Goal: Task Accomplishment & Management: Use online tool/utility

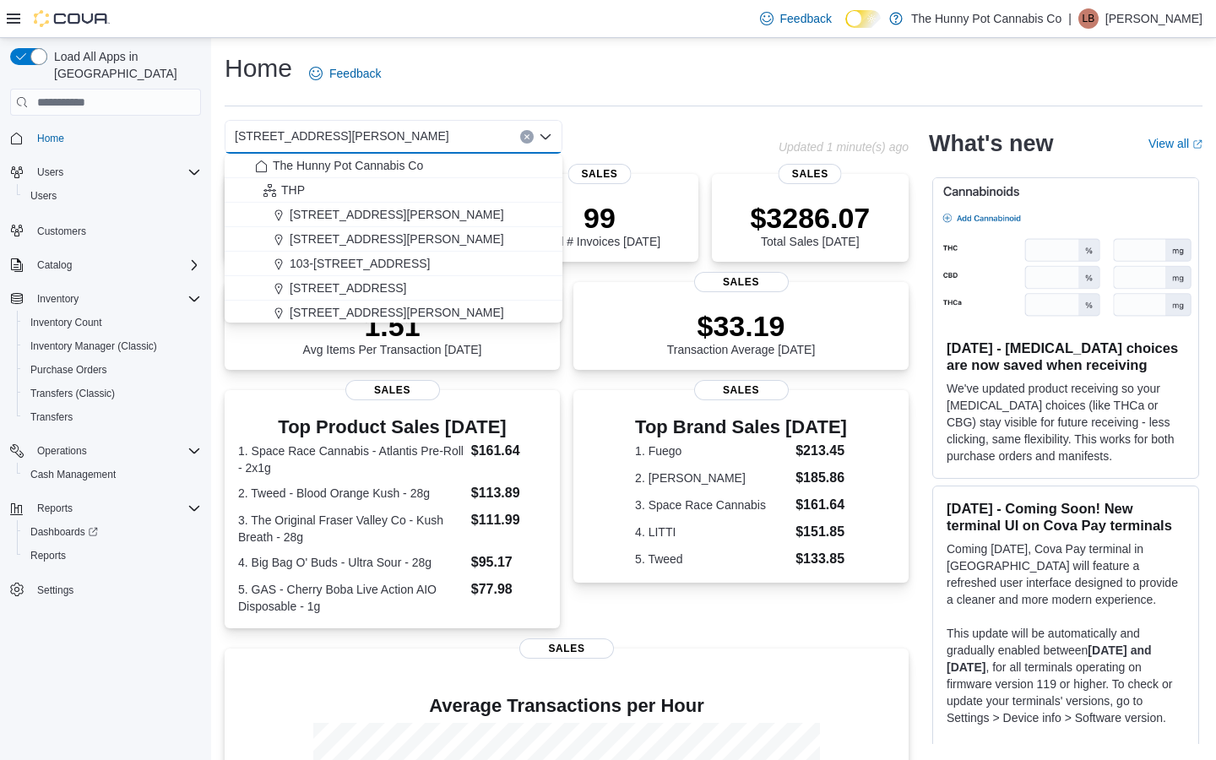
click at [671, 149] on div "[STREET_ADDRESS][PERSON_NAME] Selected. [STREET_ADDRESS][PERSON_NAME] Press Bac…" at bounding box center [502, 137] width 554 height 34
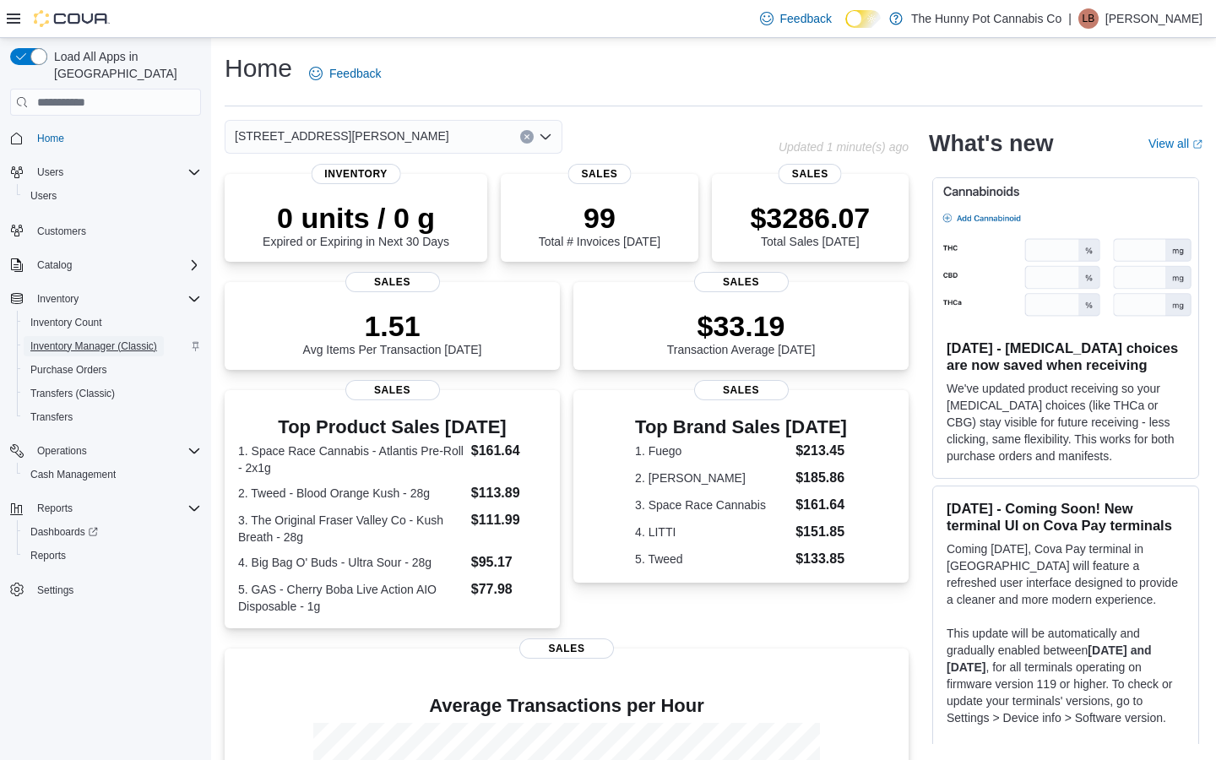
click at [95, 339] on span "Inventory Manager (Classic)" at bounding box center [93, 346] width 127 height 14
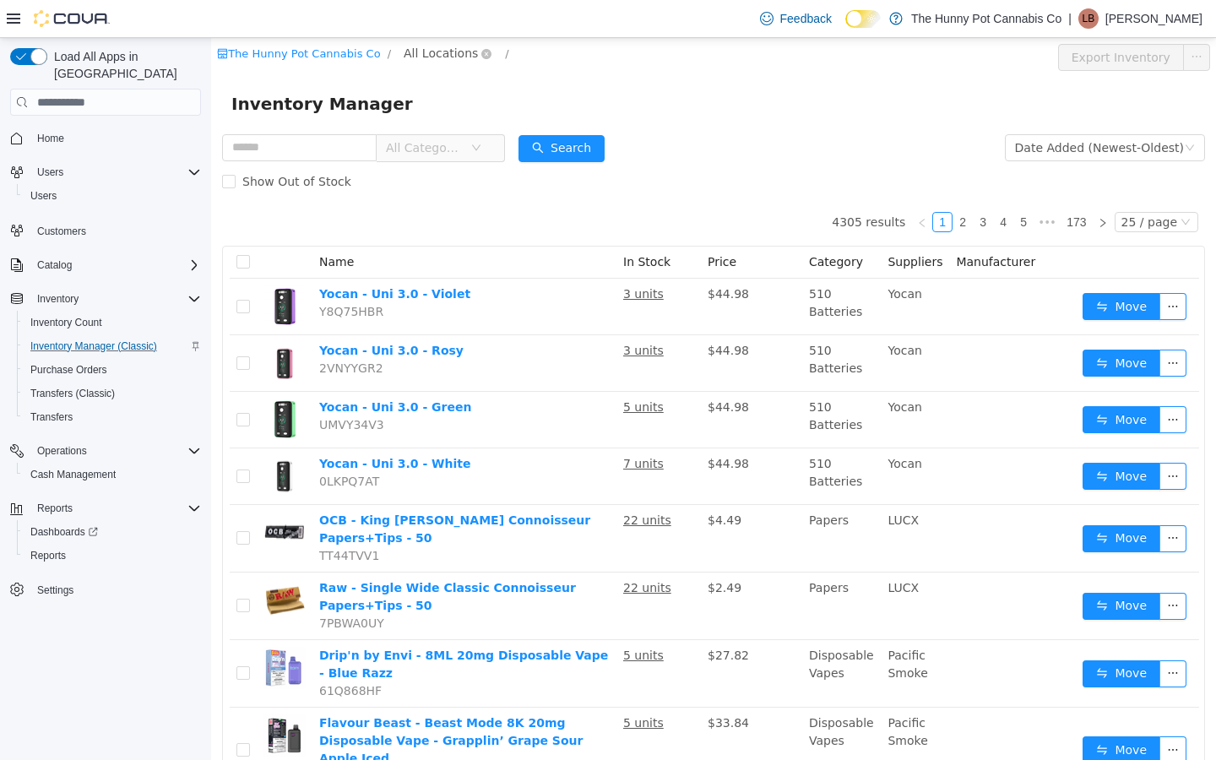
click at [424, 59] on span "All Locations" at bounding box center [441, 53] width 74 height 19
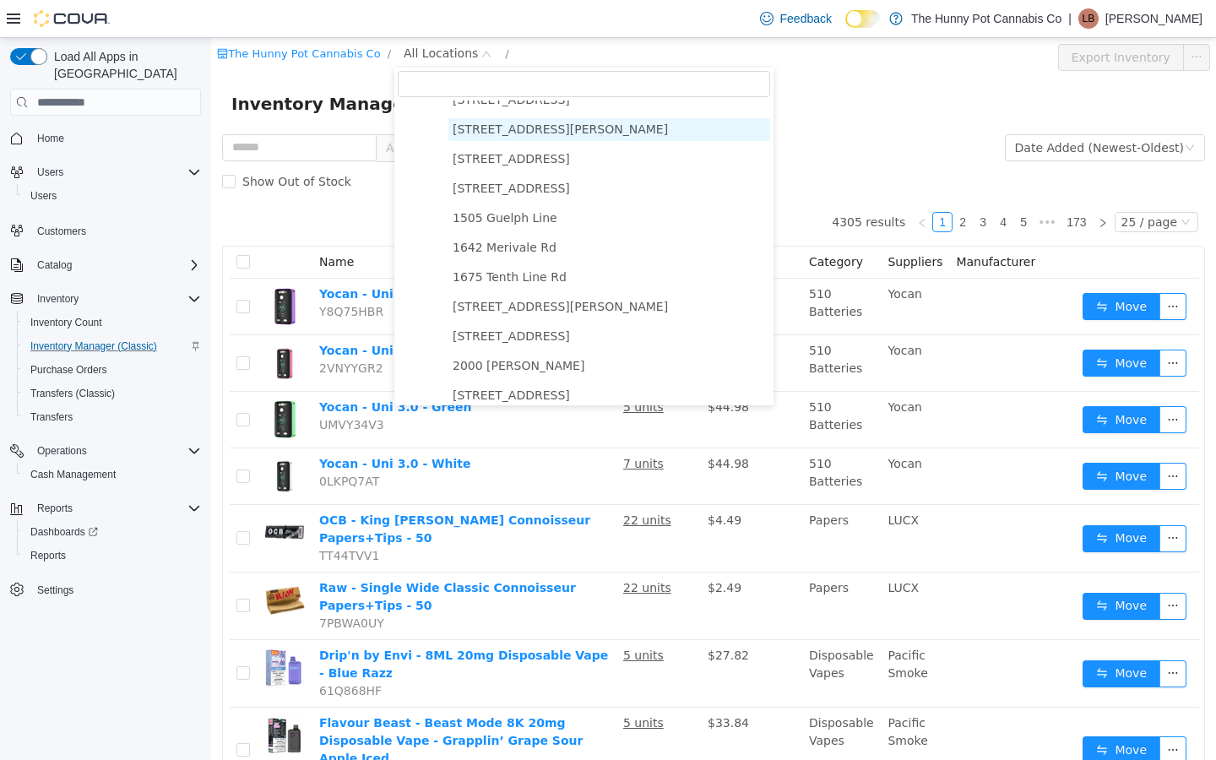
scroll to position [166, 0]
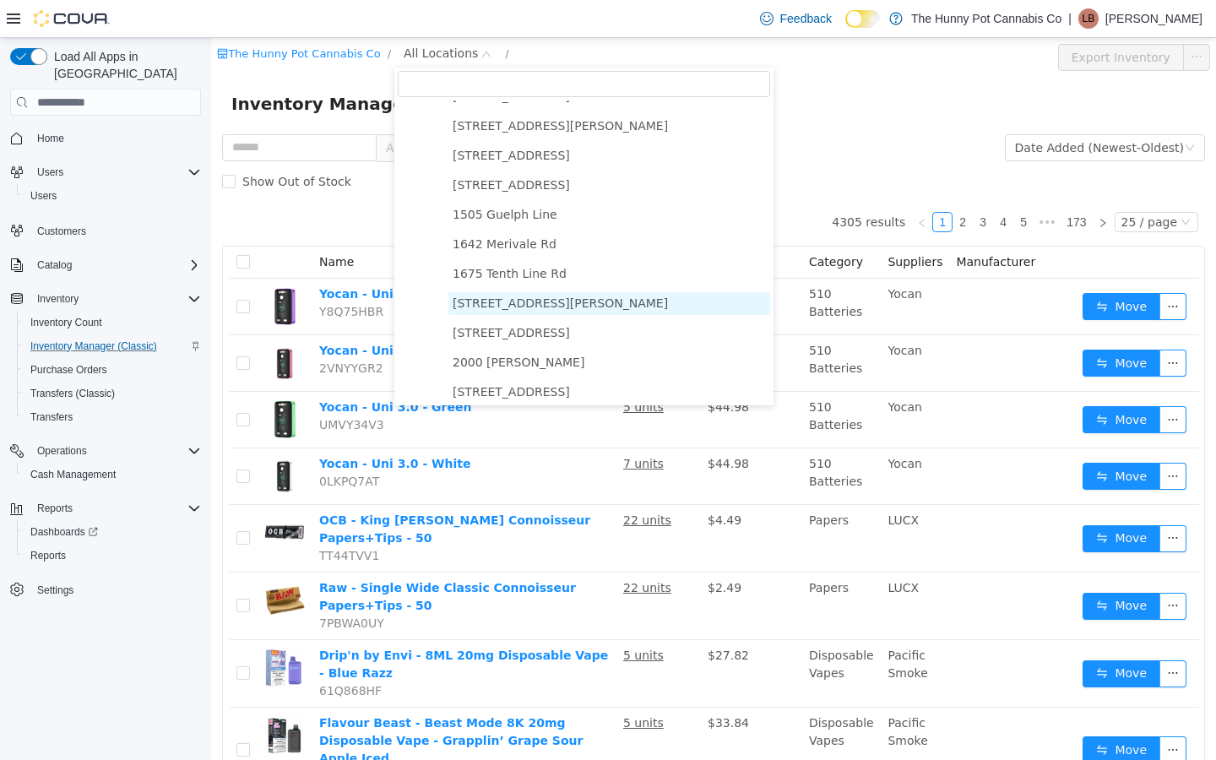
click at [485, 312] on span "[STREET_ADDRESS][PERSON_NAME]" at bounding box center [609, 303] width 322 height 23
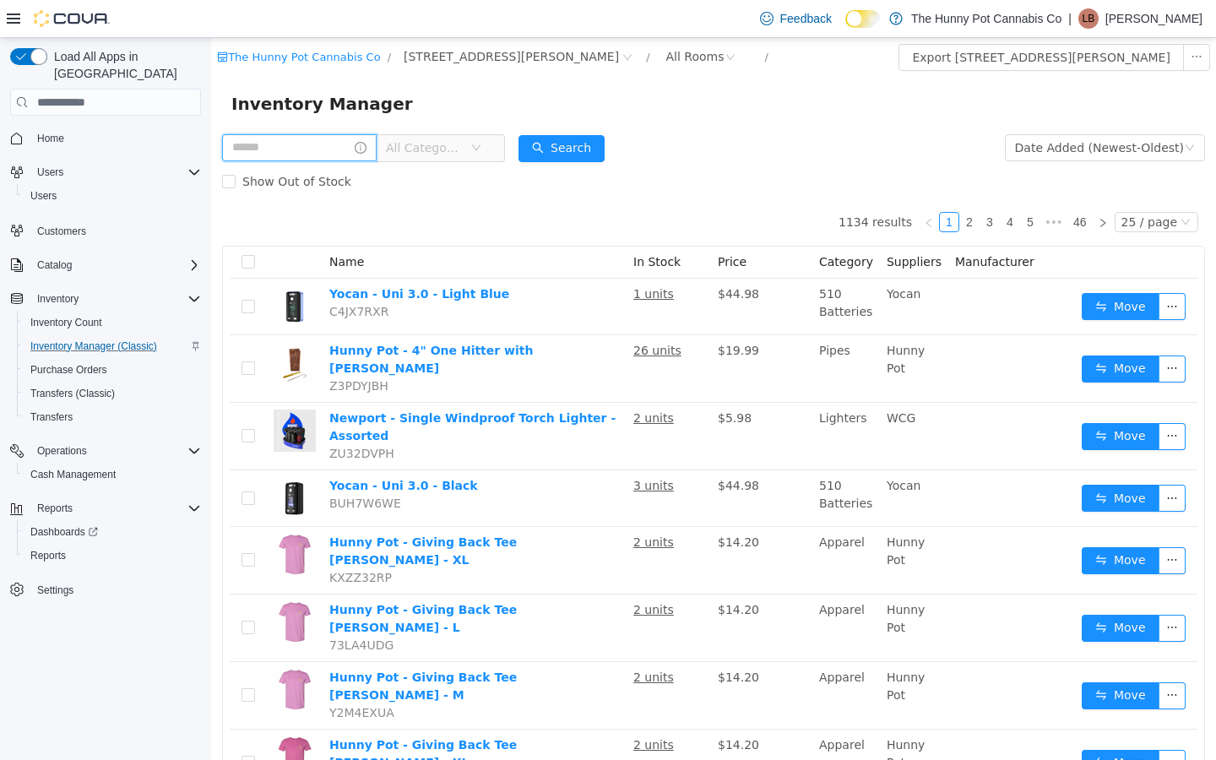
click at [267, 140] on input "text" at bounding box center [299, 147] width 155 height 27
type input "**********"
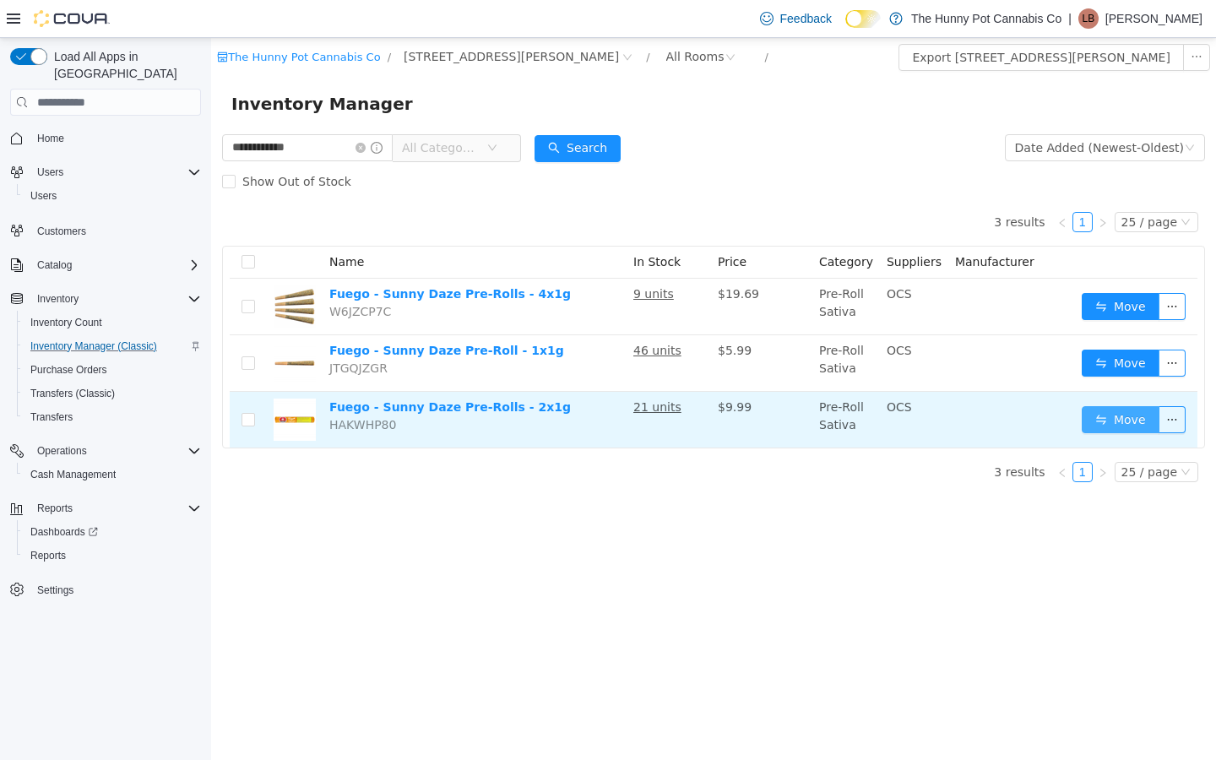
click at [1139, 423] on button "Move" at bounding box center [1121, 419] width 78 height 27
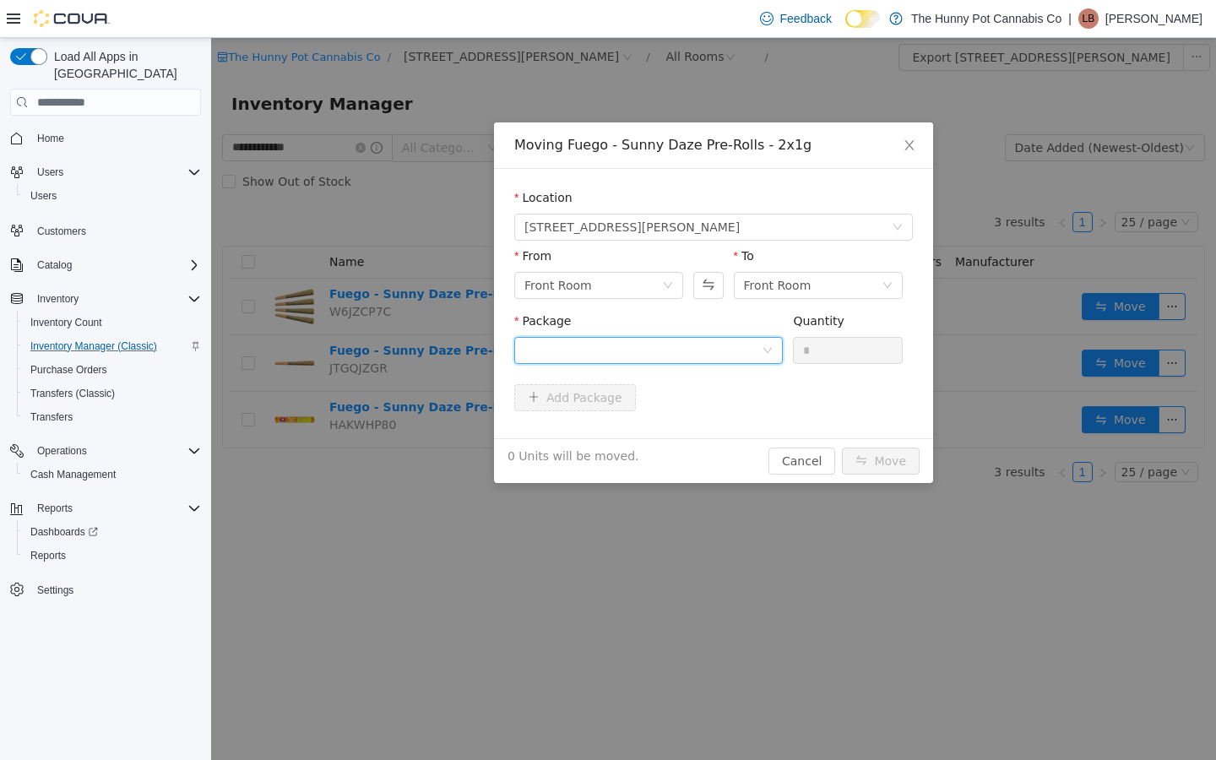
click at [737, 360] on div at bounding box center [642, 350] width 237 height 25
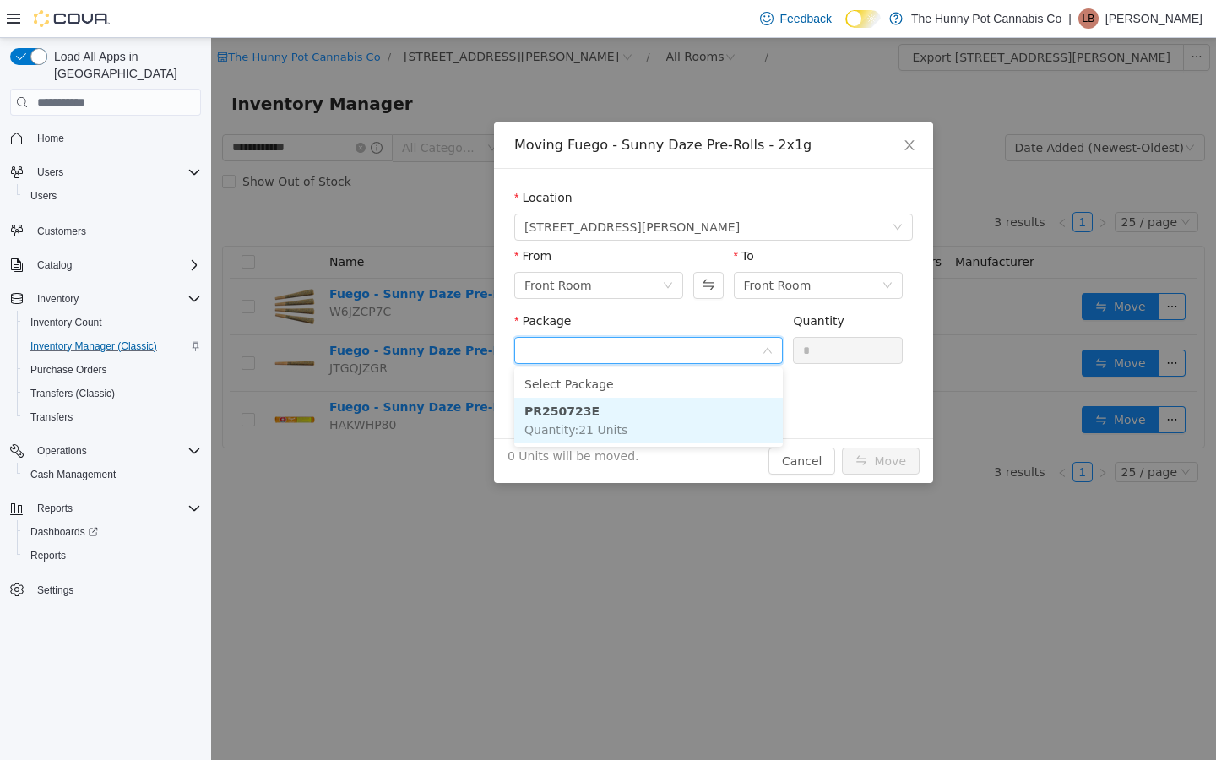
click at [702, 421] on li "PR250723E Quantity : 21 Units" at bounding box center [648, 421] width 269 height 46
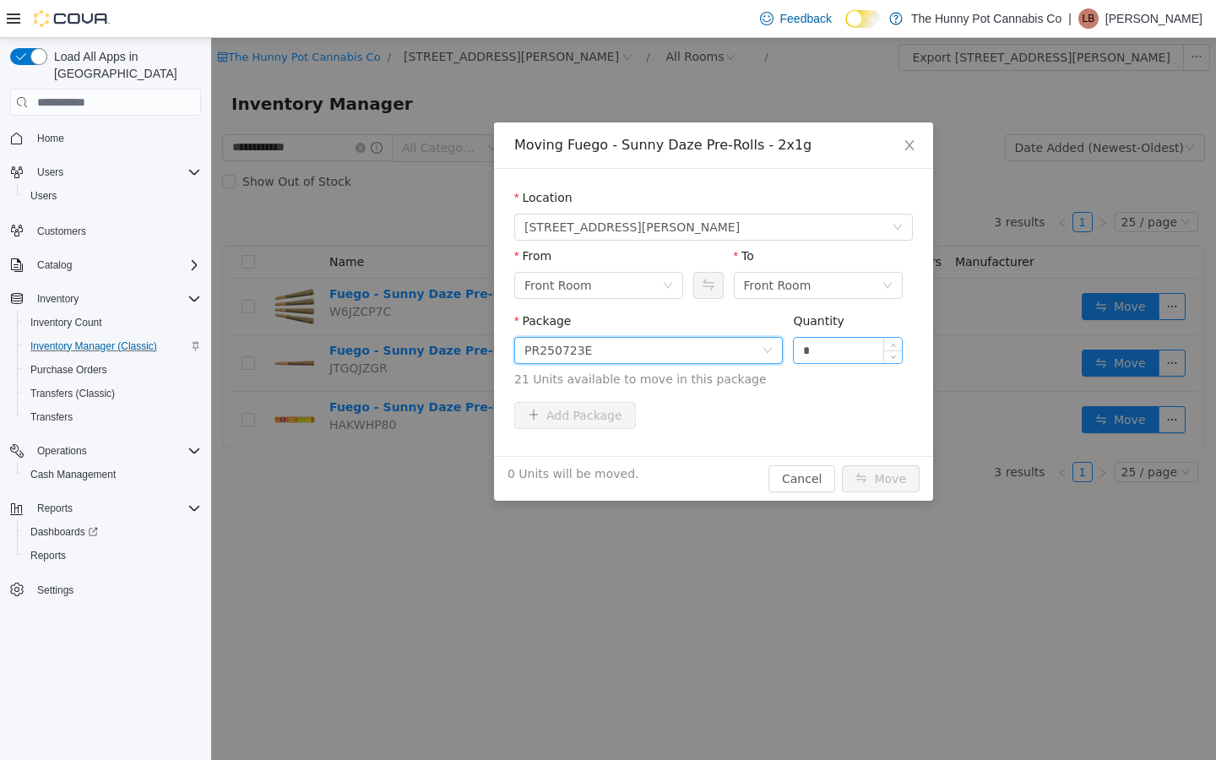
click at [859, 355] on input "*" at bounding box center [848, 350] width 108 height 25
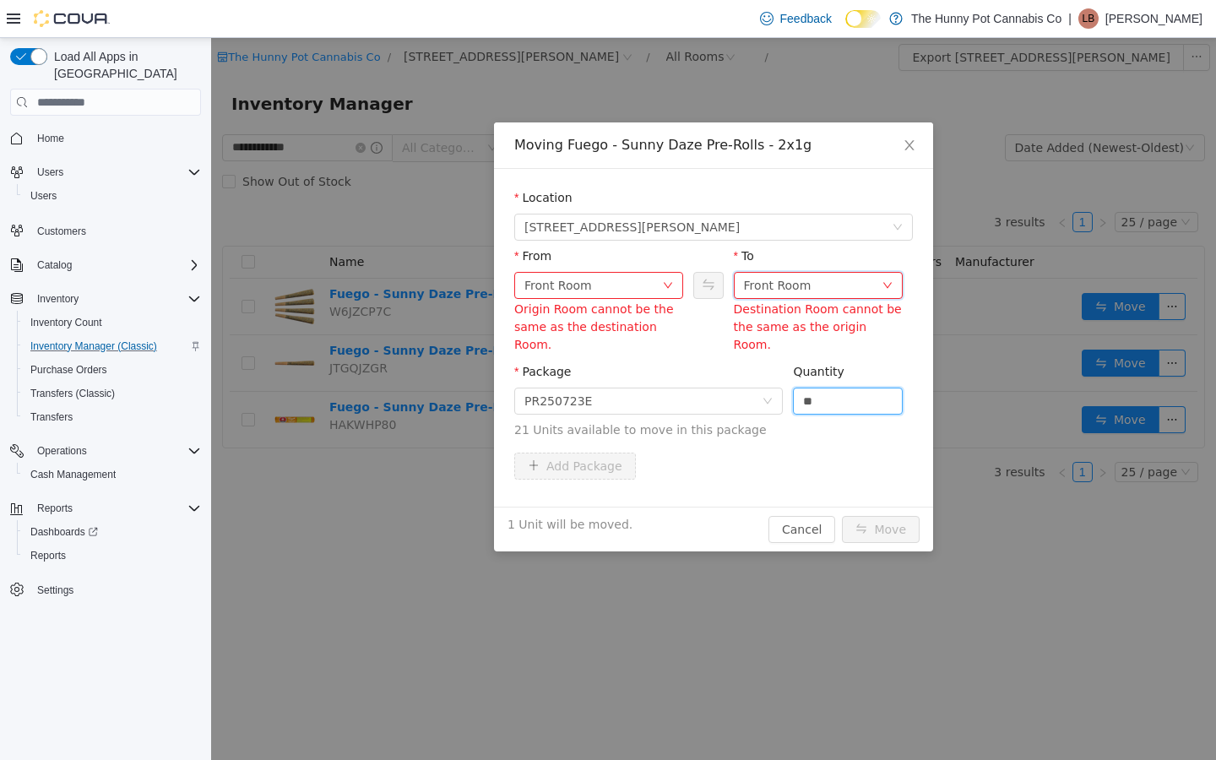
type input "*"
click at [769, 280] on div "Front Room" at bounding box center [778, 285] width 68 height 25
click at [798, 395] on li "Benched (Inactive)" at bounding box center [818, 400] width 169 height 27
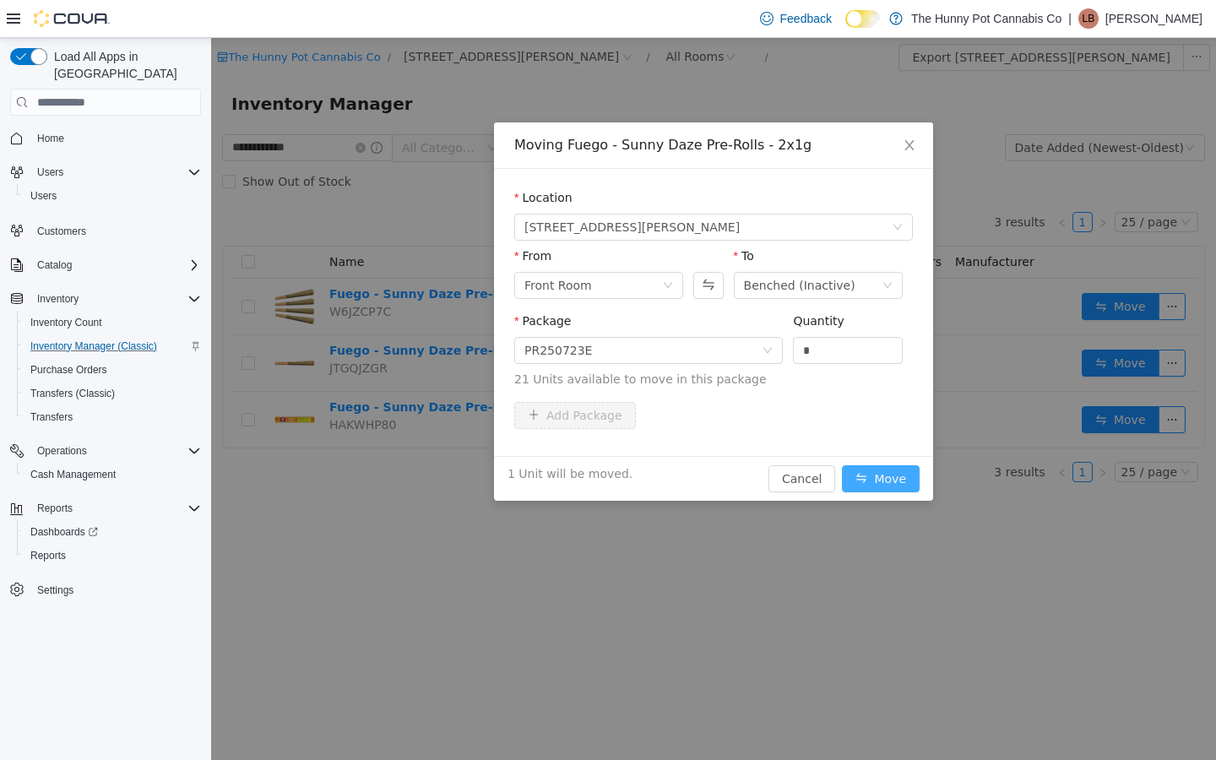
click at [860, 470] on button "Move" at bounding box center [881, 478] width 78 height 27
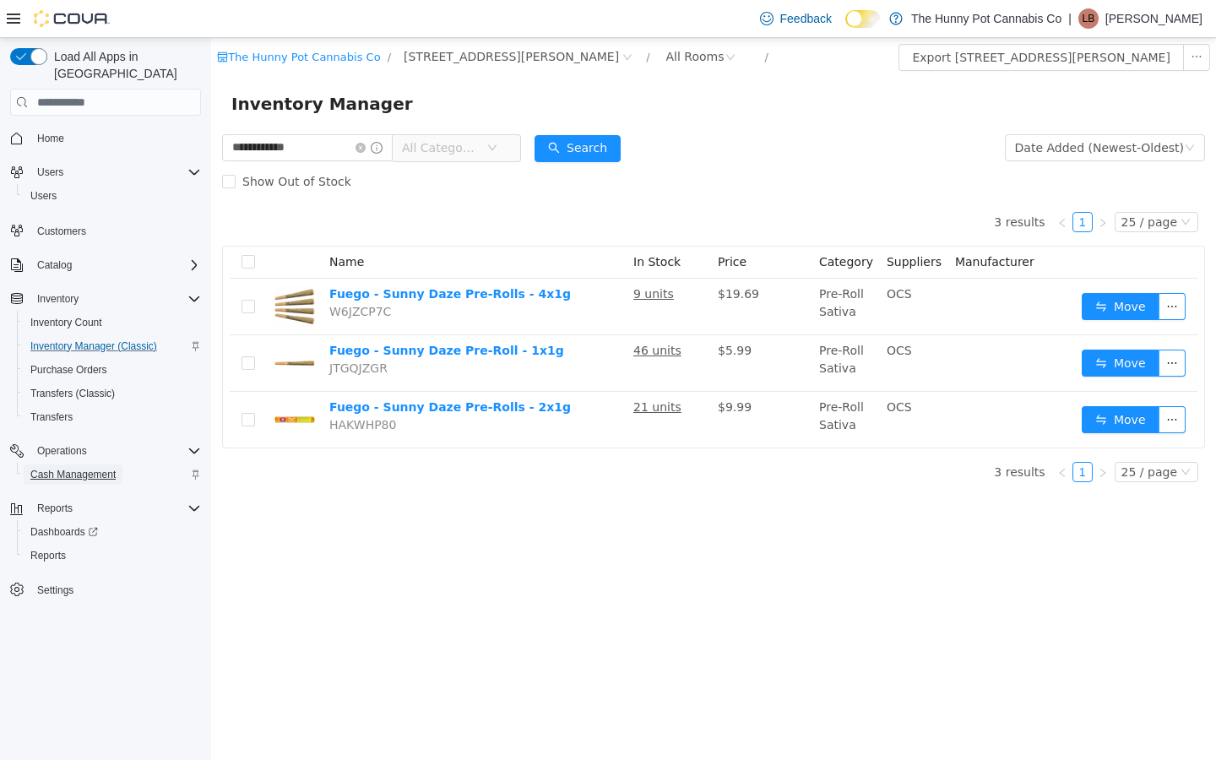
click at [100, 466] on span "Cash Management" at bounding box center [72, 474] width 85 height 20
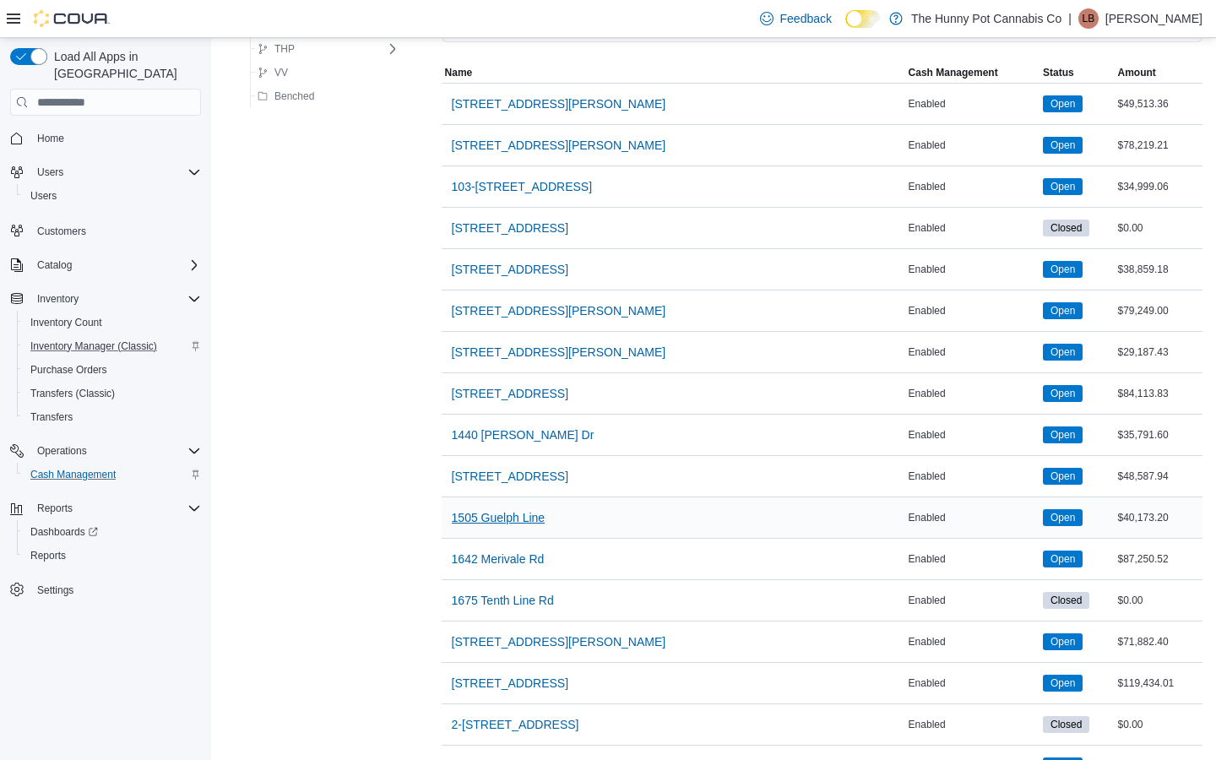
scroll to position [213, 0]
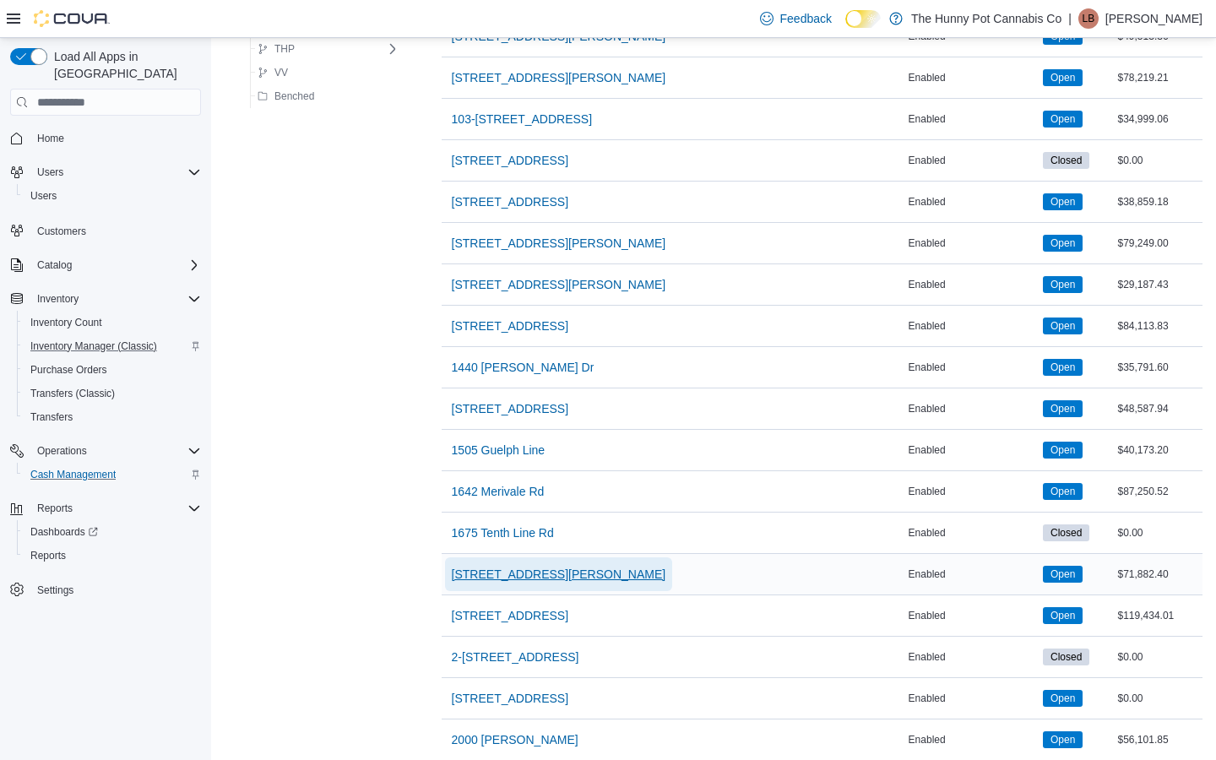
click at [507, 567] on span "[STREET_ADDRESS][PERSON_NAME]" at bounding box center [559, 574] width 214 height 17
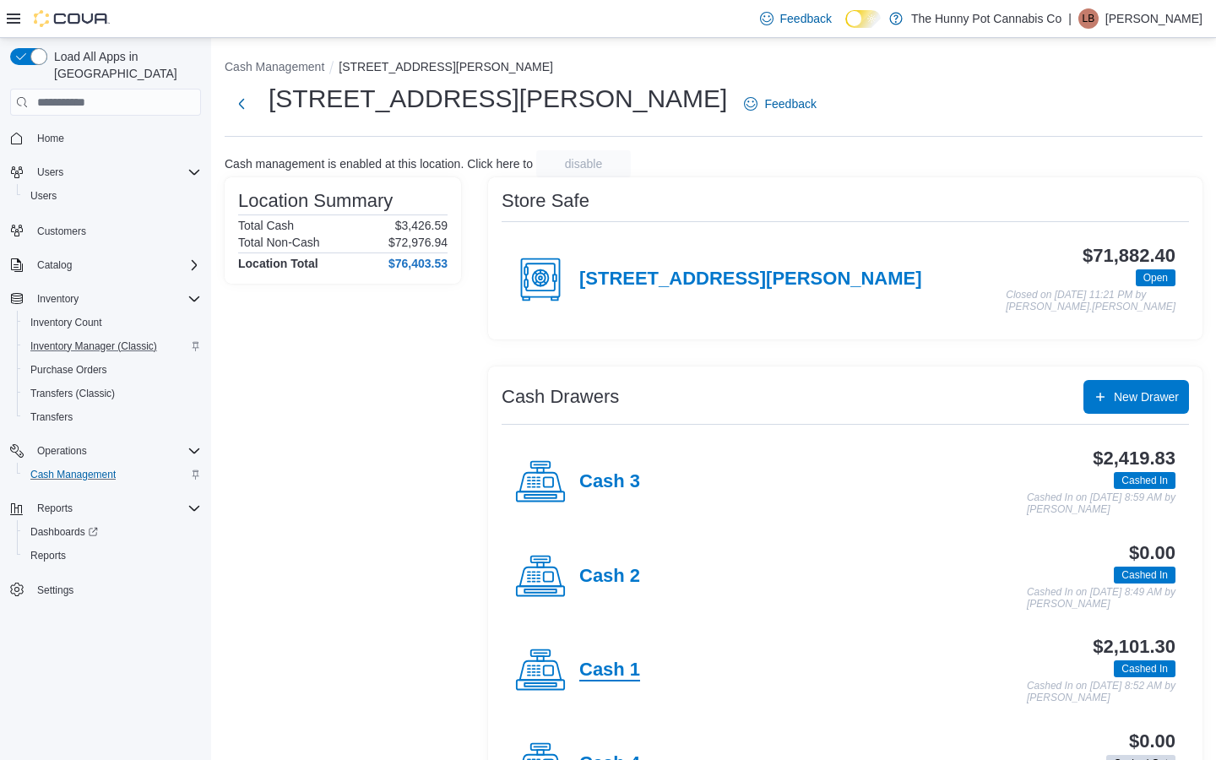
click at [612, 671] on h4 "Cash 1" at bounding box center [609, 671] width 61 height 22
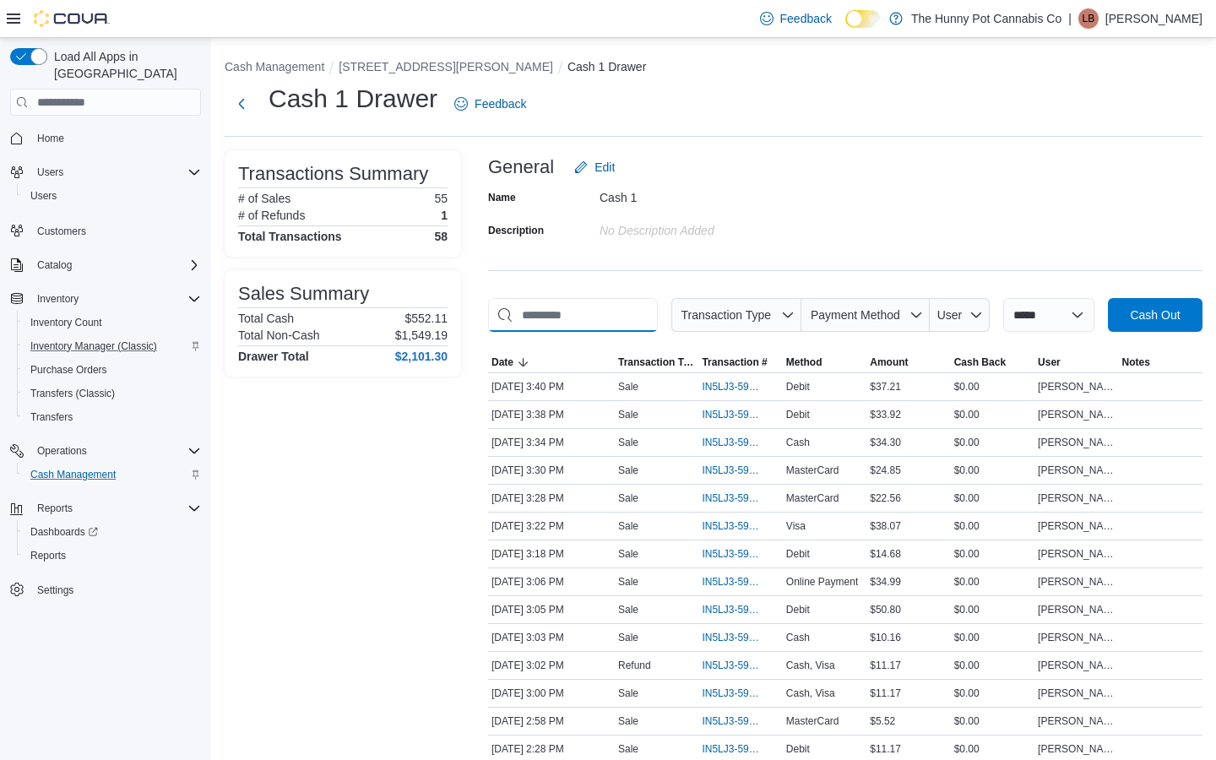
click at [633, 306] on input "This is a search bar. As you type, the results lower in the page will automatic…" at bounding box center [573, 315] width 170 height 34
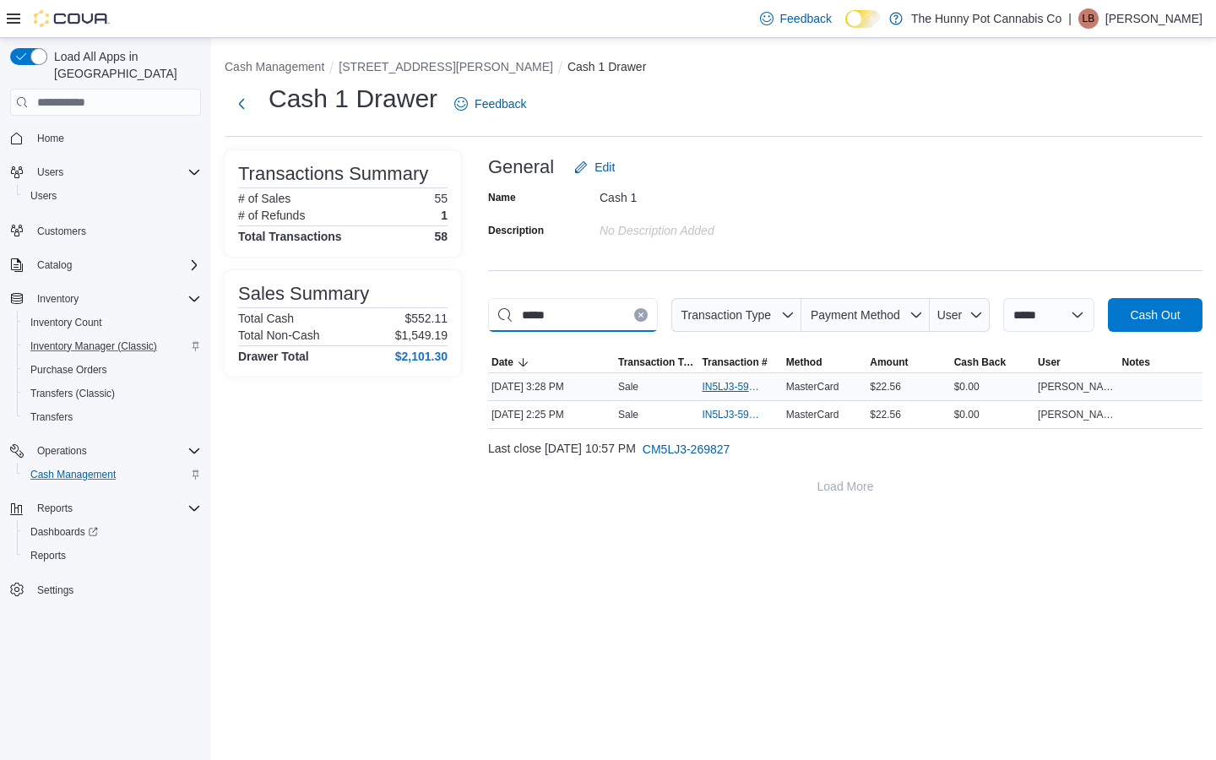
type input "*****"
click at [736, 394] on span "IN5LJ3-5961467" at bounding box center [732, 387] width 60 height 14
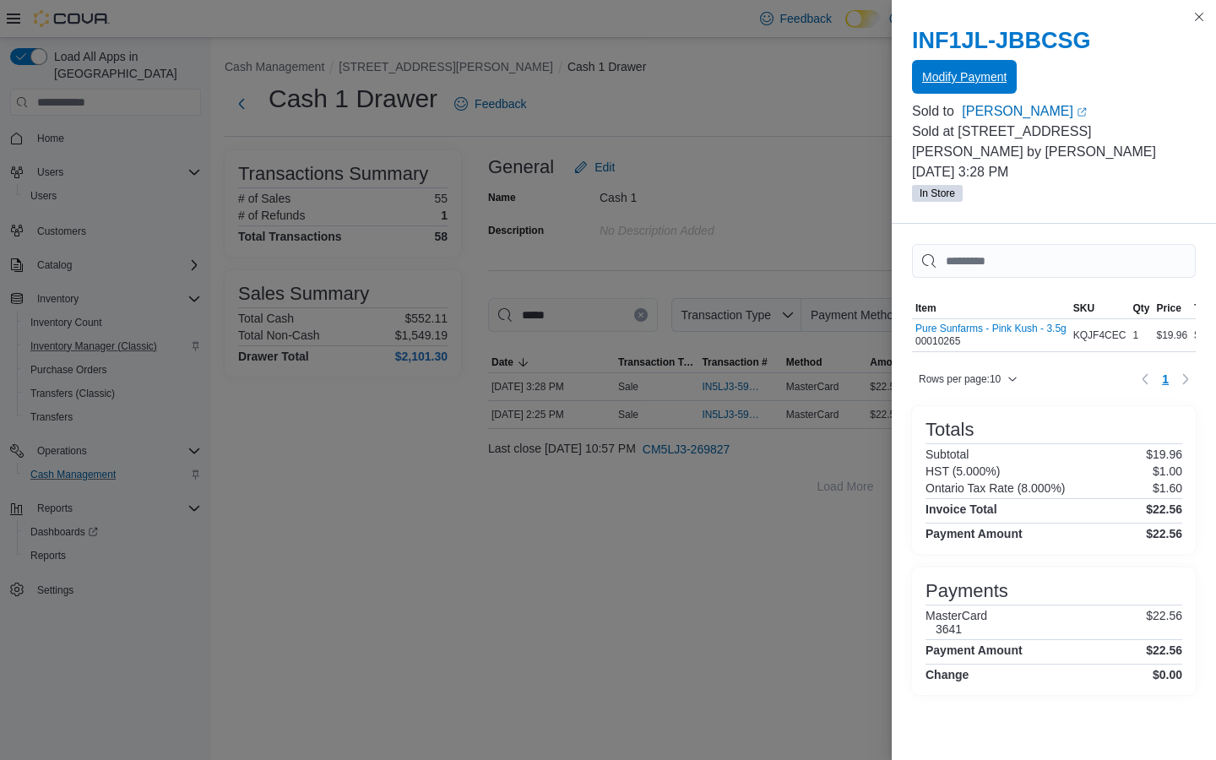
click at [994, 63] on span "Modify Payment" at bounding box center [964, 77] width 84 height 34
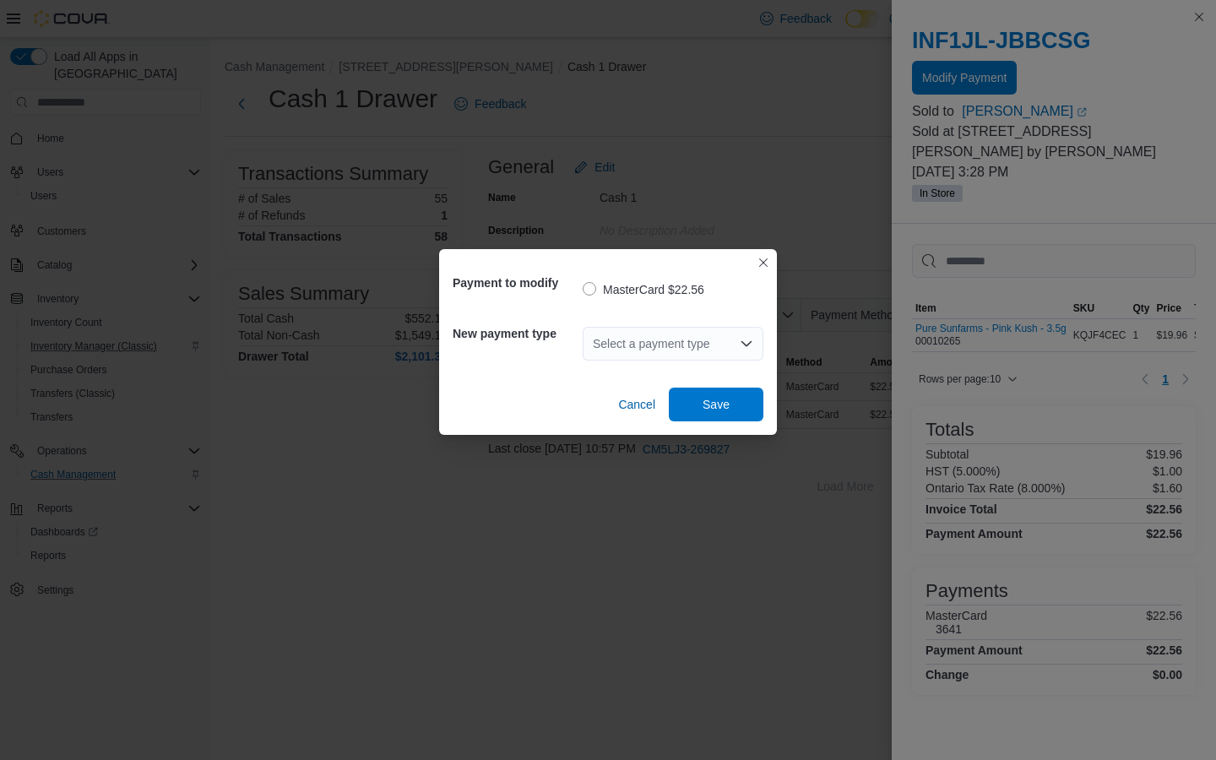
click at [672, 349] on div "Select a payment type" at bounding box center [673, 344] width 181 height 34
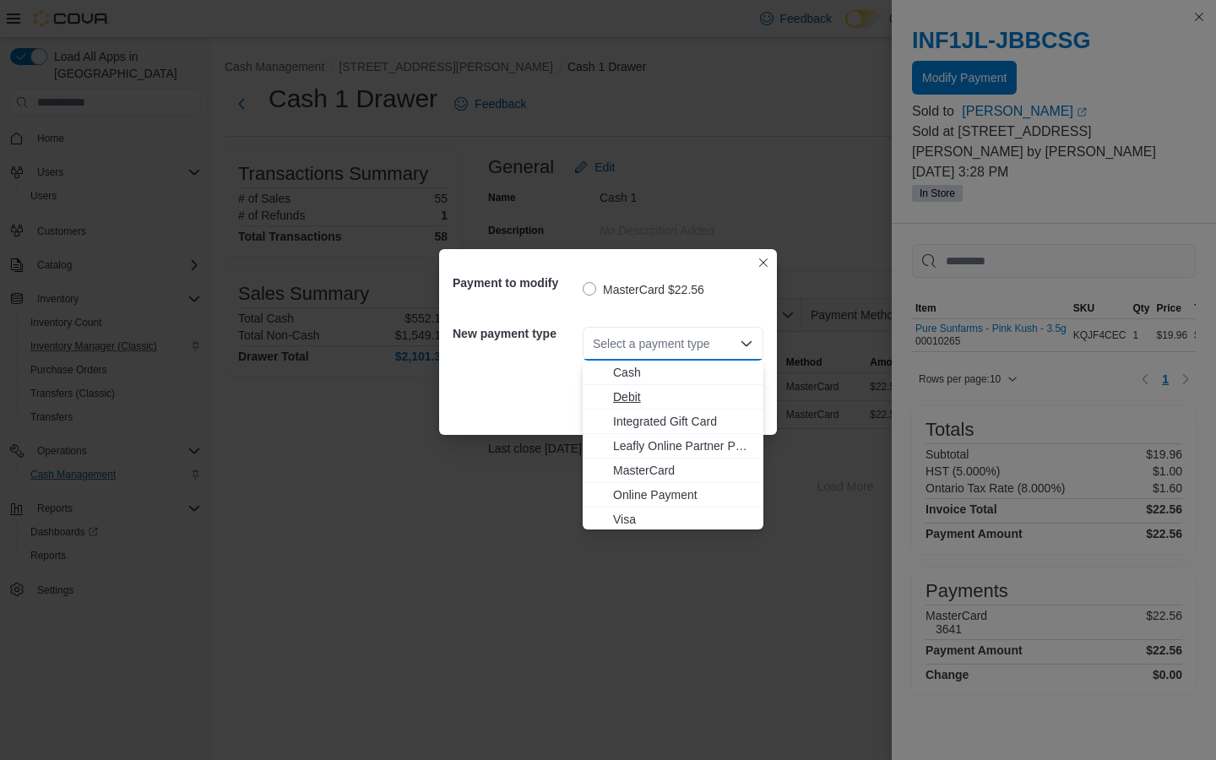
click at [652, 389] on span "Debit" at bounding box center [683, 396] width 140 height 17
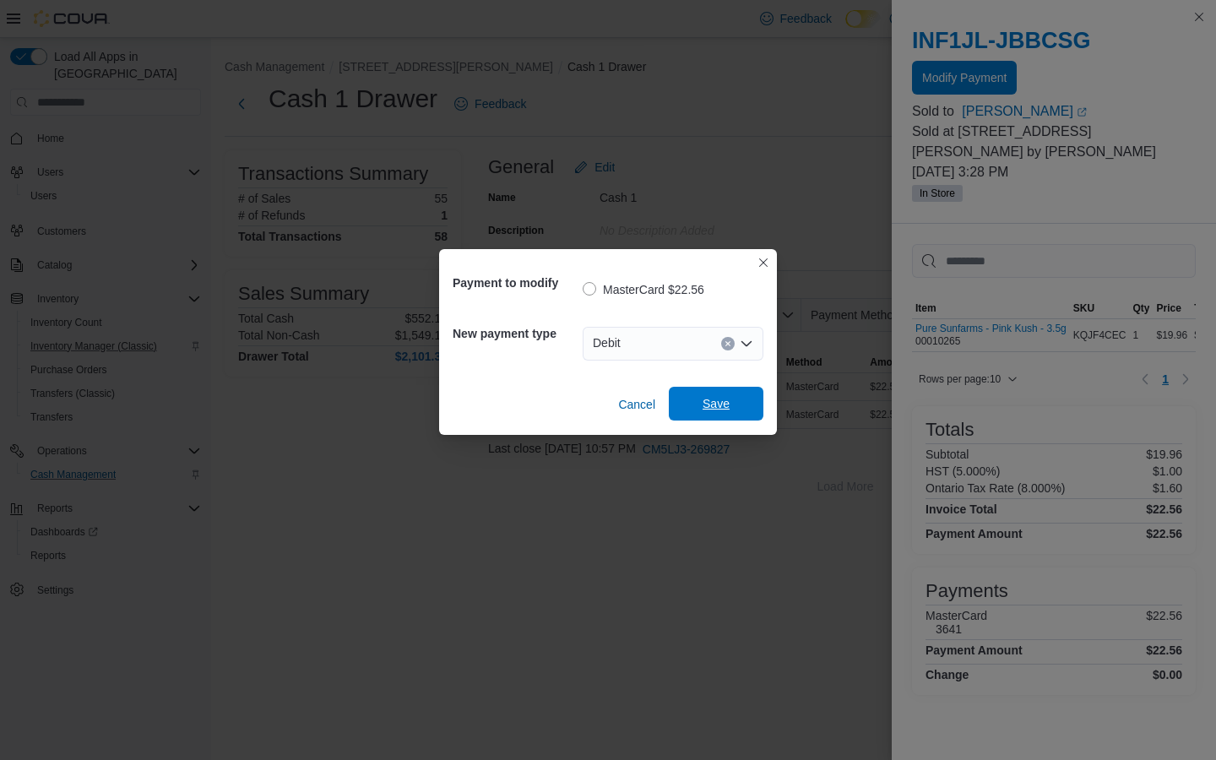
click at [723, 403] on span "Save" at bounding box center [716, 403] width 27 height 17
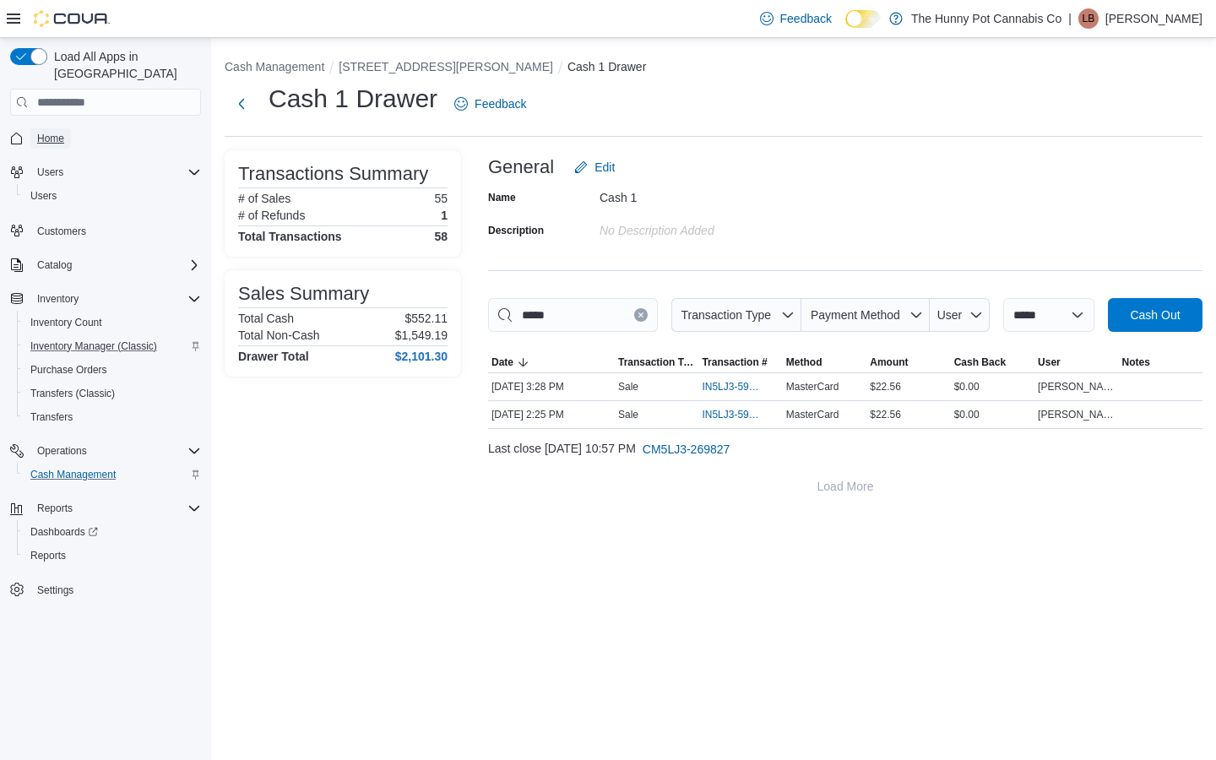
click at [55, 132] on span "Home" at bounding box center [50, 139] width 27 height 14
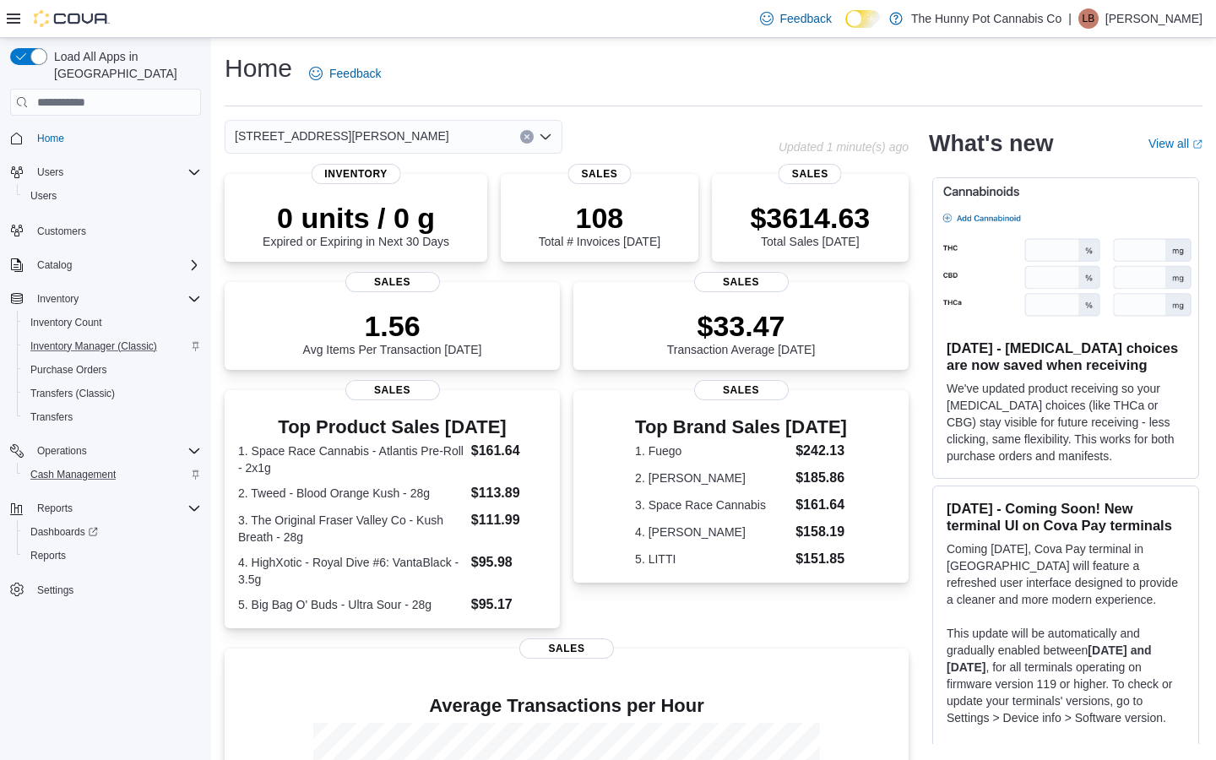
click at [367, 154] on div "1899 Brock Rd Updated 1 minute(s) ago 0 units / 0 g Expired or Expiring in Next…" at bounding box center [567, 555] width 684 height 870
click at [373, 100] on div "Home Feedback" at bounding box center [714, 79] width 978 height 55
click at [377, 144] on div "[STREET_ADDRESS][PERSON_NAME]" at bounding box center [394, 137] width 338 height 34
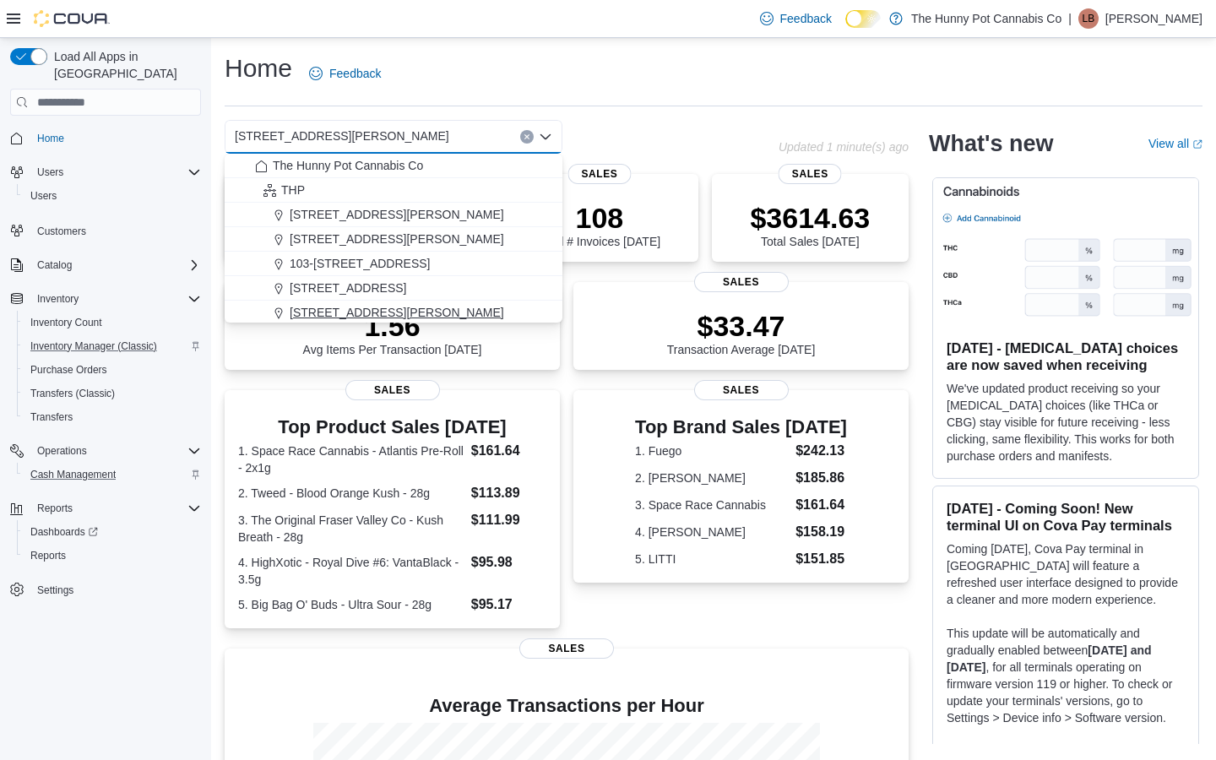
click at [296, 311] on span "[STREET_ADDRESS][PERSON_NAME]" at bounding box center [397, 312] width 214 height 17
